Goal: Task Accomplishment & Management: Manage account settings

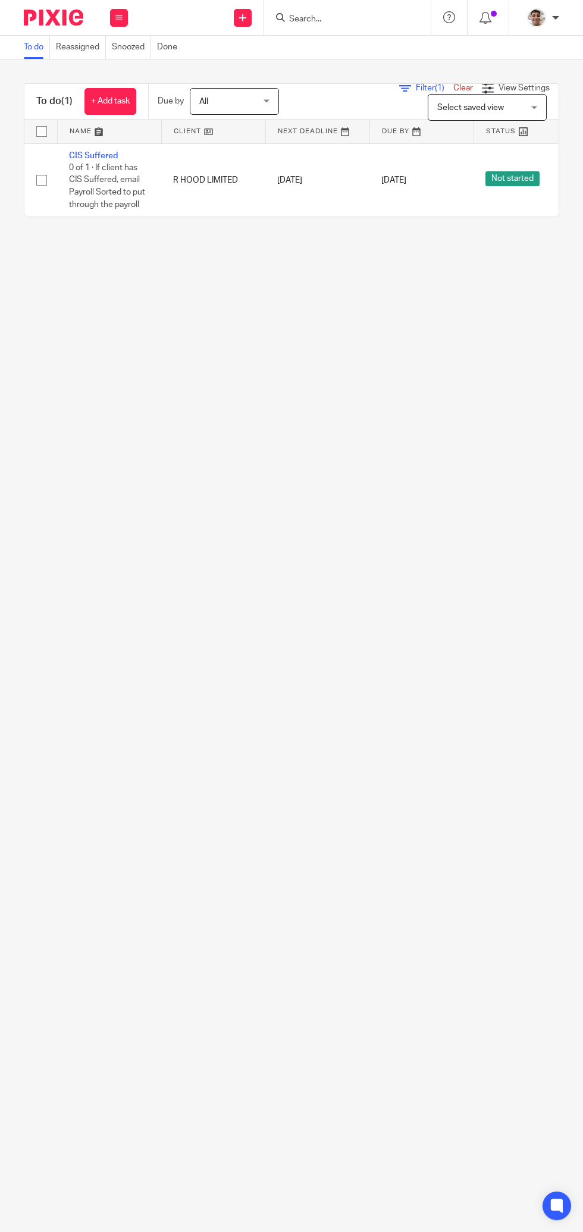
click at [350, 21] on input "Search" at bounding box center [341, 19] width 107 height 11
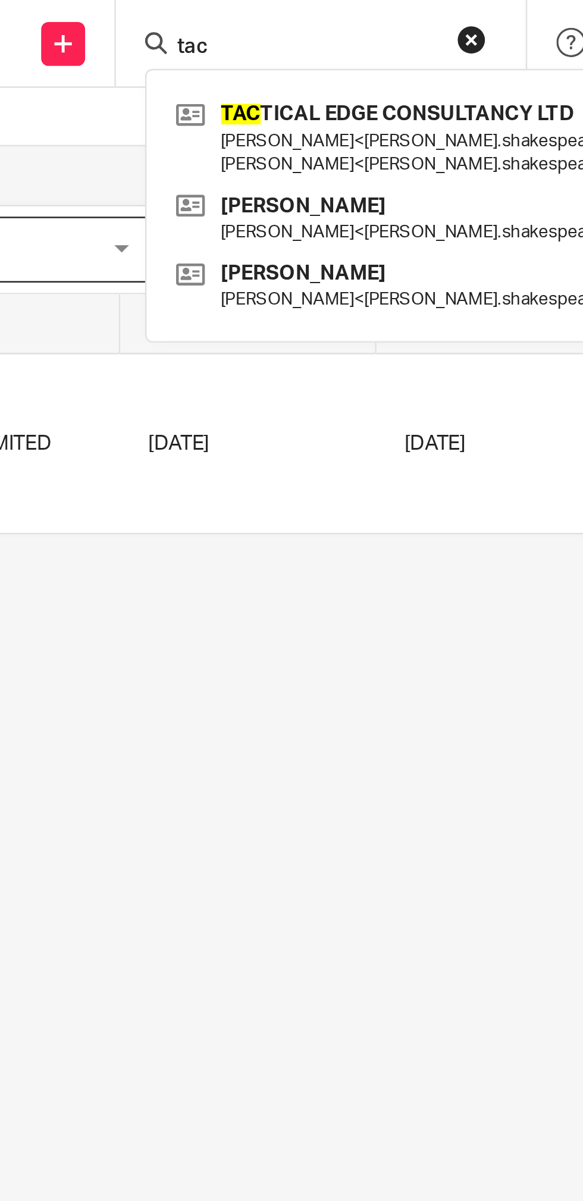
type input "tac"
click at [391, 57] on link at bounding box center [412, 55] width 255 height 37
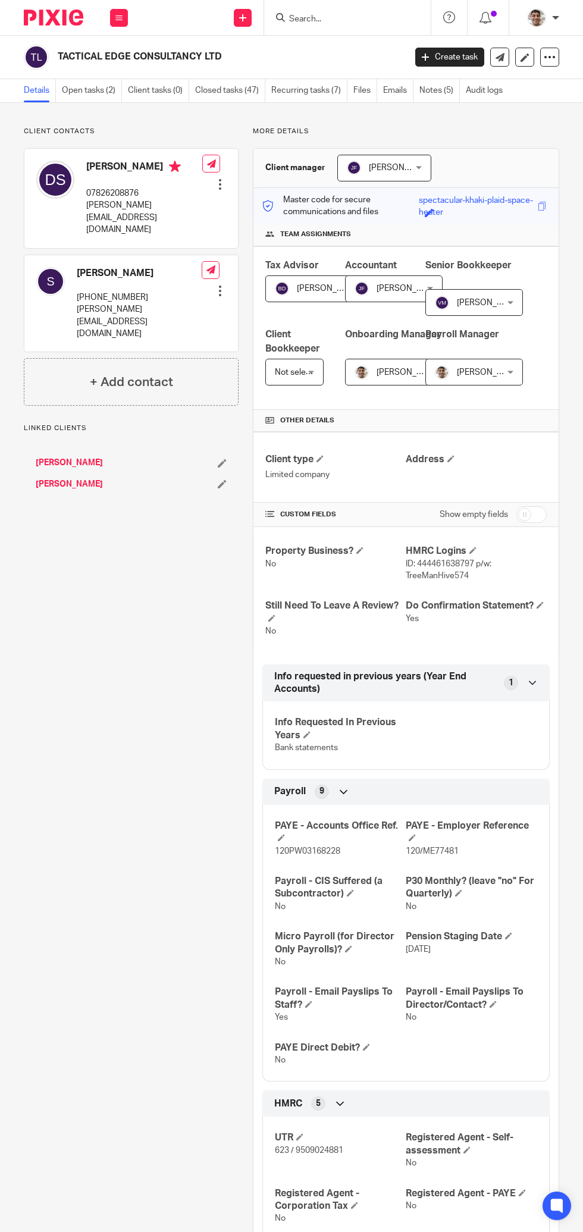
click at [88, 90] on link "Open tasks (2)" at bounding box center [92, 90] width 60 height 23
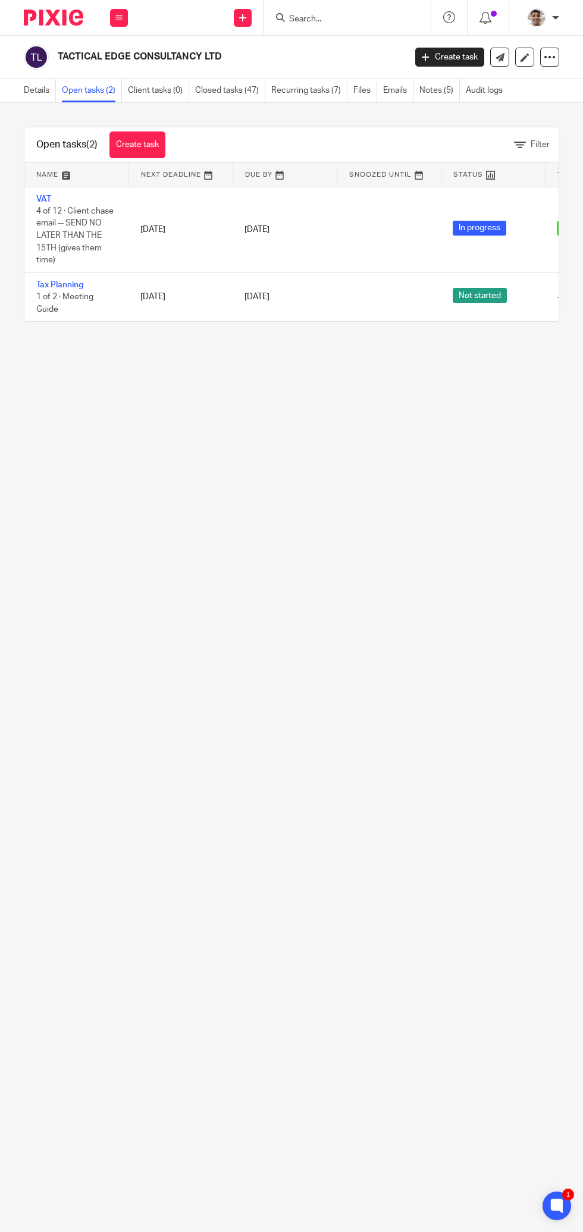
click at [236, 90] on link "Closed tasks (47)" at bounding box center [230, 90] width 70 height 23
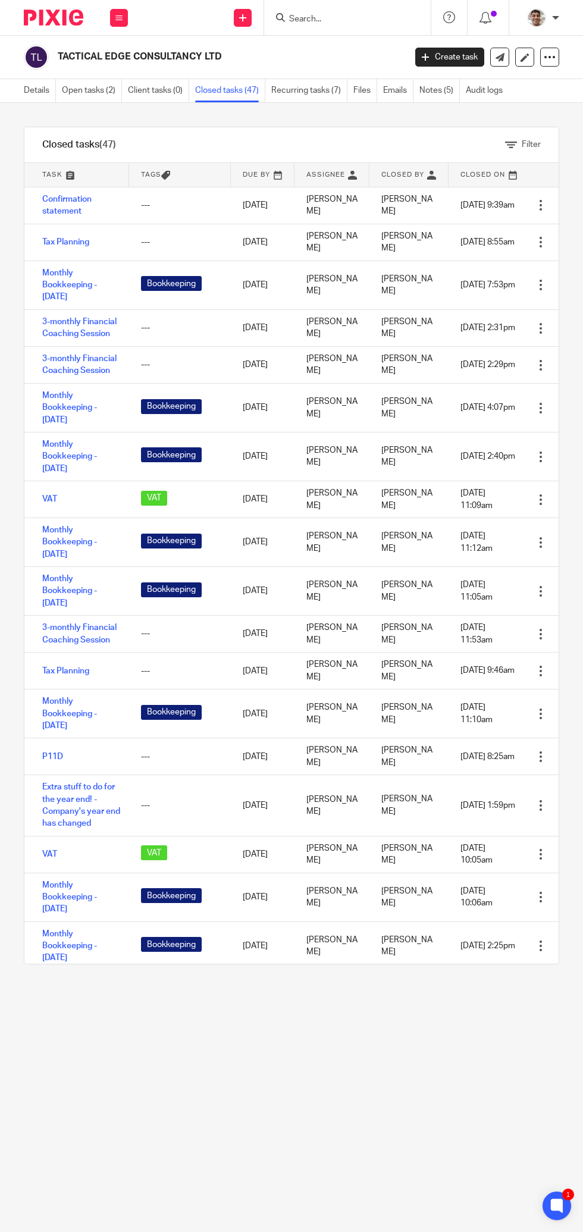
click at [394, 177] on link at bounding box center [408, 175] width 79 height 24
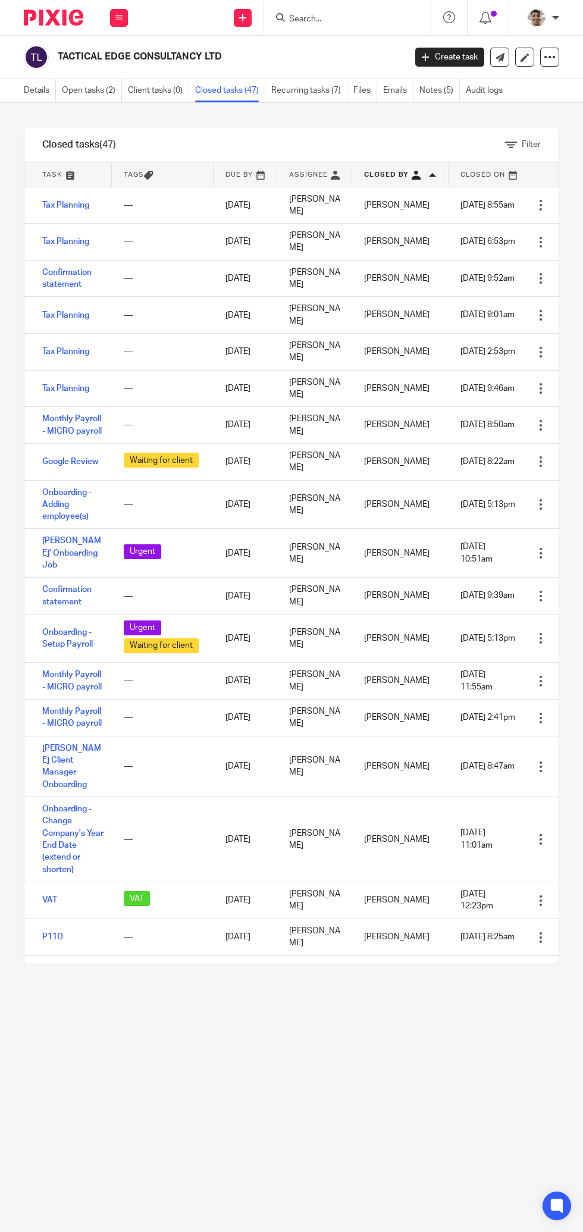
click at [478, 201] on span "[DATE] 8:55am" at bounding box center [487, 205] width 54 height 8
click at [487, 178] on link at bounding box center [488, 175] width 80 height 24
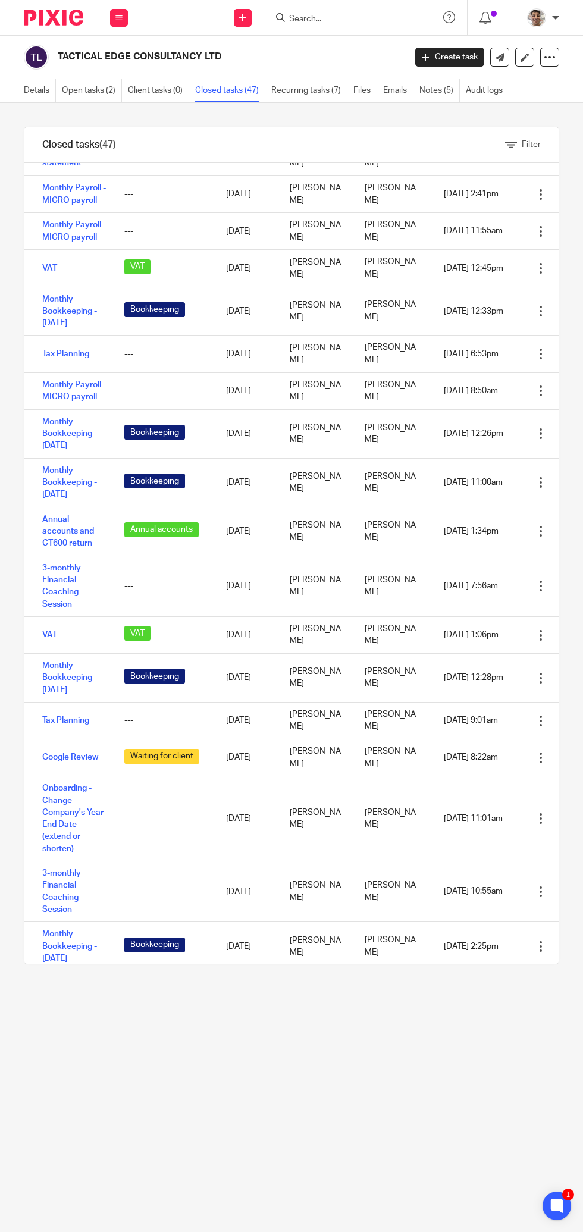
scroll to position [1427, 0]
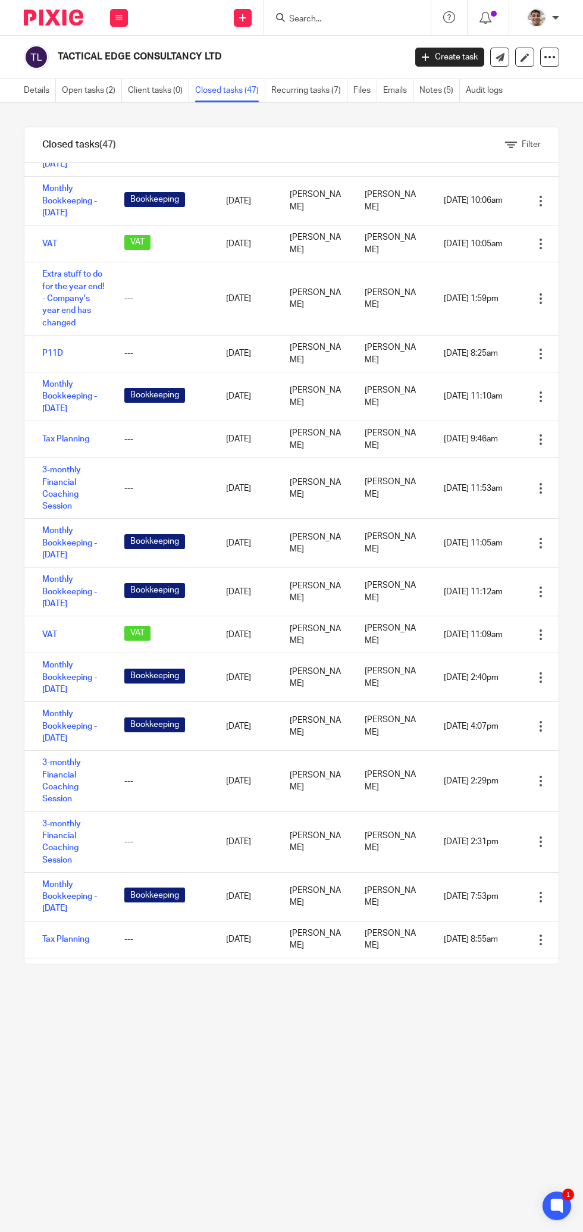
click at [79, 270] on link "Extra stuff to do for the year end! - Company's year end has changed" at bounding box center [73, 298] width 62 height 57
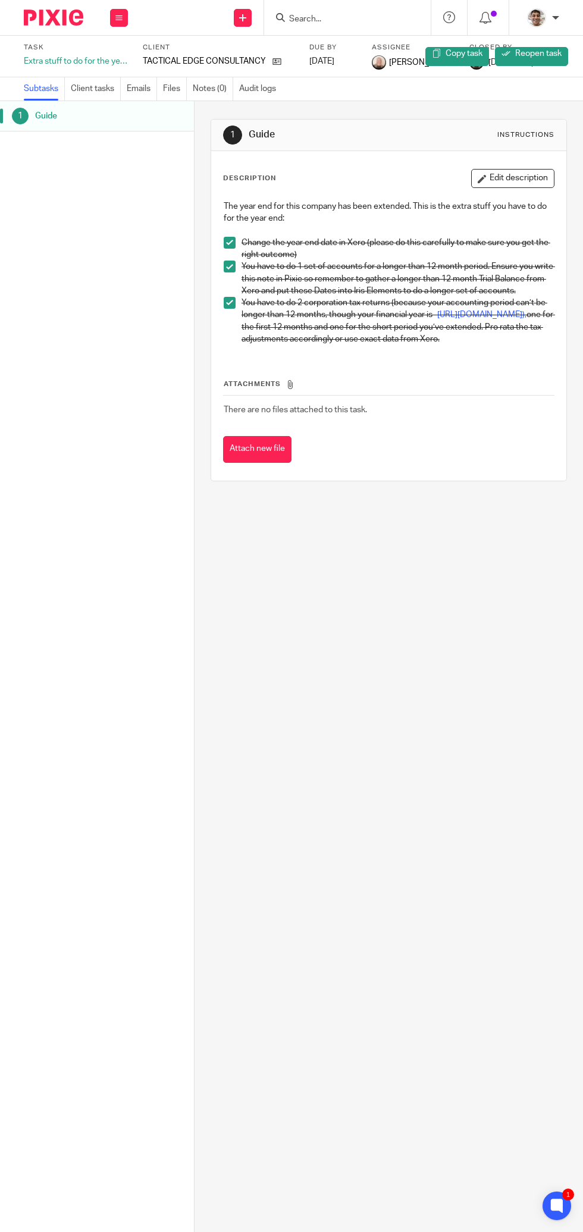
click at [277, 60] on icon at bounding box center [276, 61] width 9 height 9
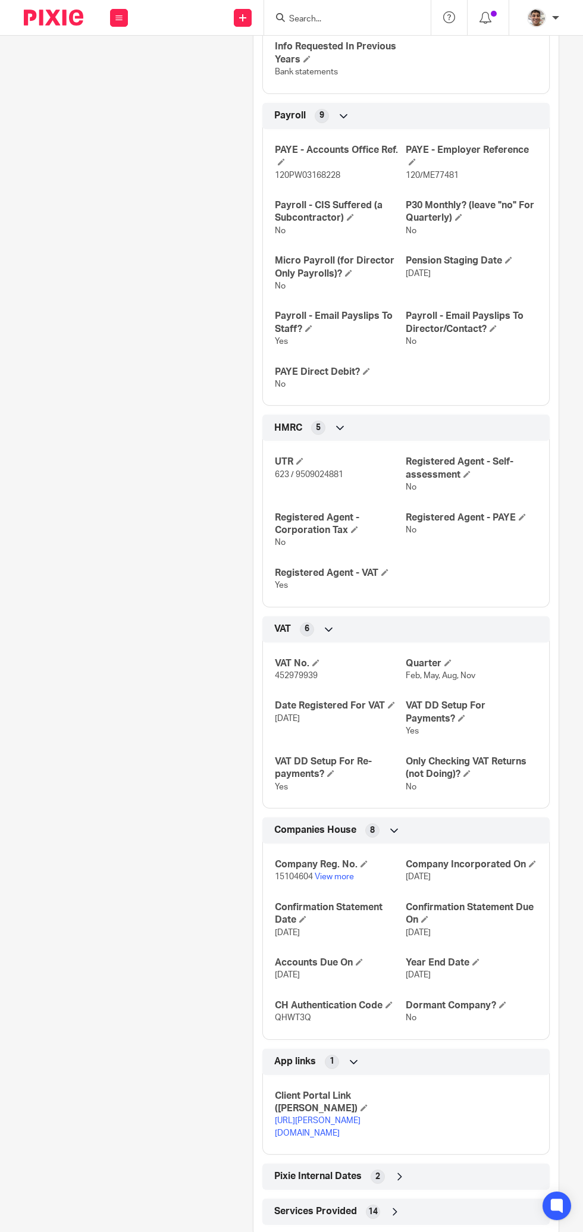
scroll to position [724, 0]
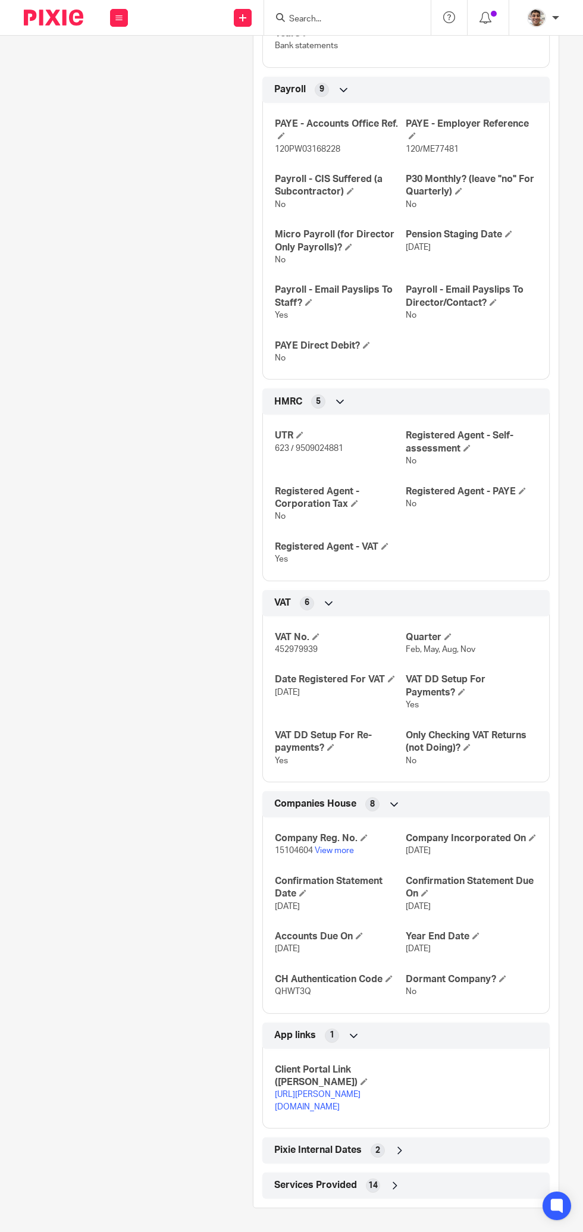
click at [331, 846] on link "View more" at bounding box center [334, 850] width 39 height 8
